Goal: Information Seeking & Learning: Learn about a topic

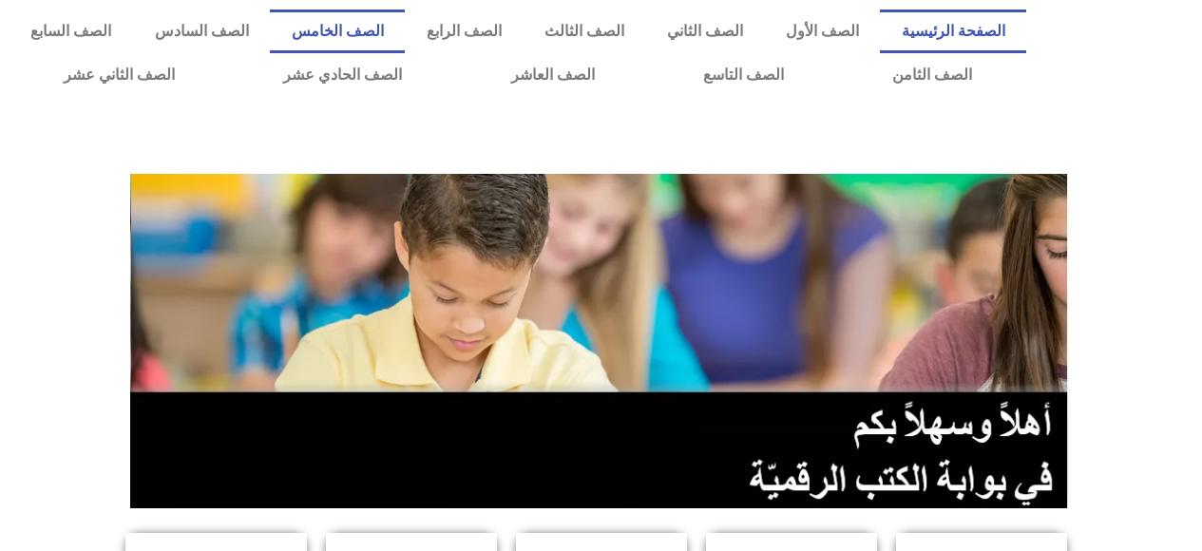
click at [405, 34] on link "الصف الخامس" at bounding box center [337, 32] width 135 height 44
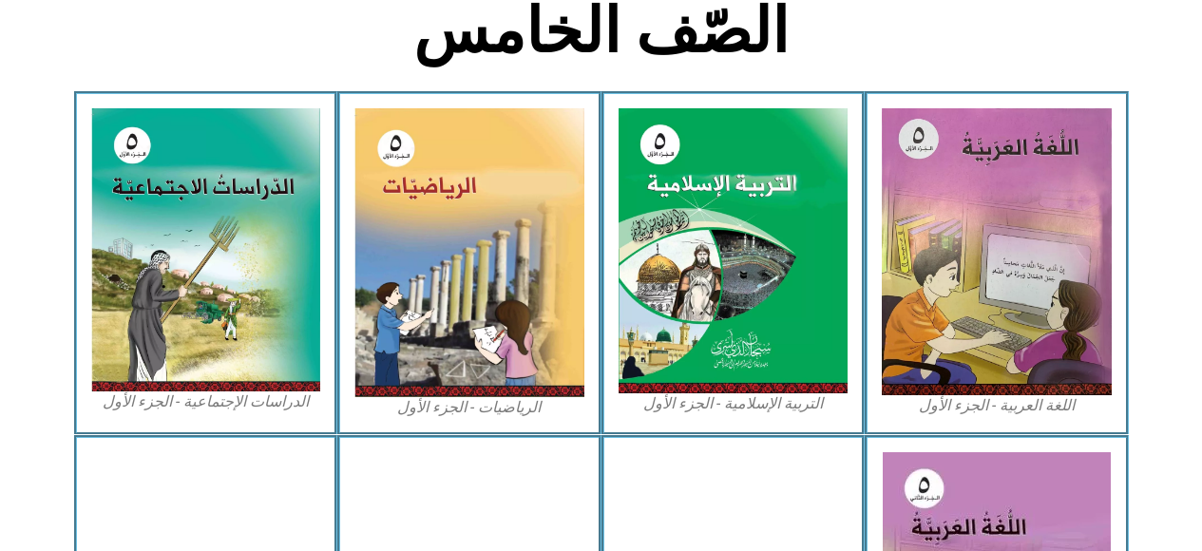
scroll to position [525, 0]
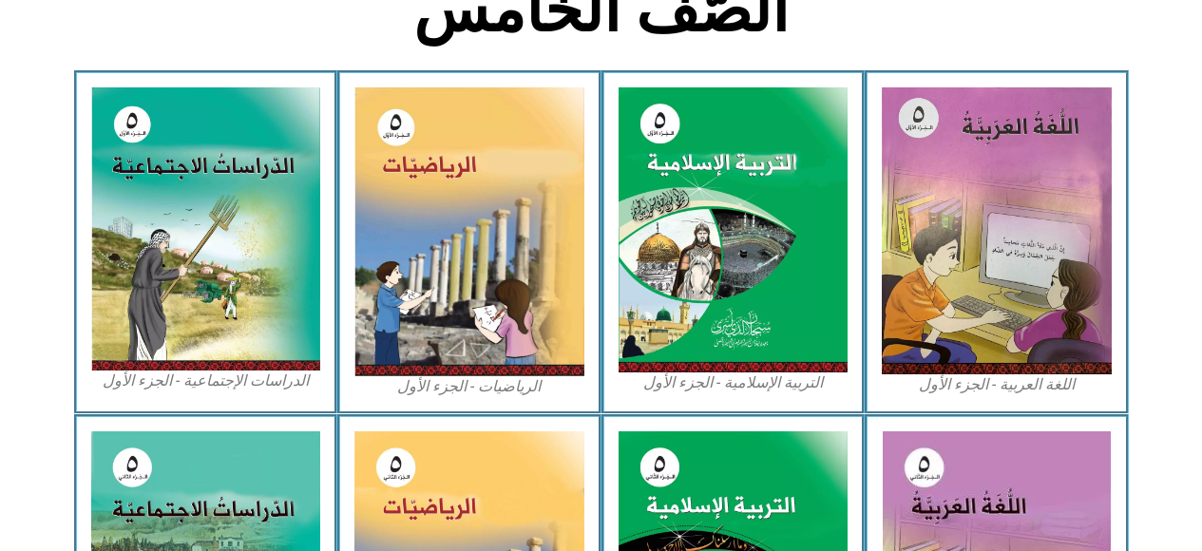
click at [533, 266] on img at bounding box center [470, 231] width 230 height 289
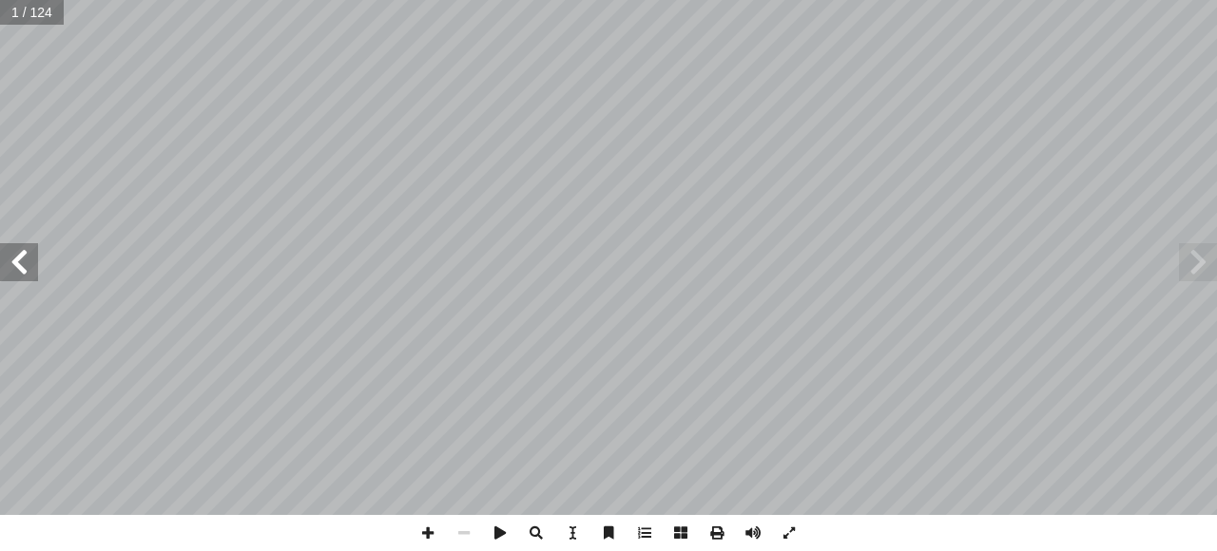
click at [21, 266] on span at bounding box center [19, 262] width 38 height 38
click at [26, 266] on span at bounding box center [19, 262] width 38 height 38
click at [17, 261] on span at bounding box center [19, 262] width 38 height 38
click at [19, 263] on span at bounding box center [19, 262] width 38 height 38
click at [20, 267] on span at bounding box center [19, 262] width 38 height 38
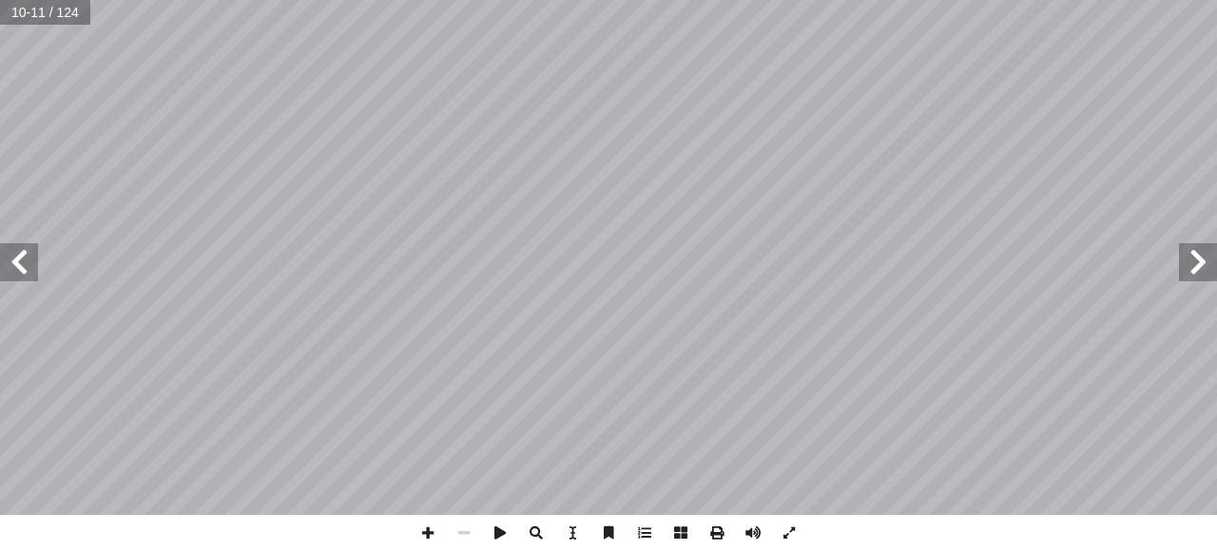
click at [26, 260] on span at bounding box center [19, 262] width 38 height 38
click at [18, 259] on span at bounding box center [19, 262] width 38 height 38
click at [29, 261] on span at bounding box center [19, 262] width 38 height 38
click at [32, 263] on span at bounding box center [19, 262] width 38 height 38
